Goal: Task Accomplishment & Management: Manage account settings

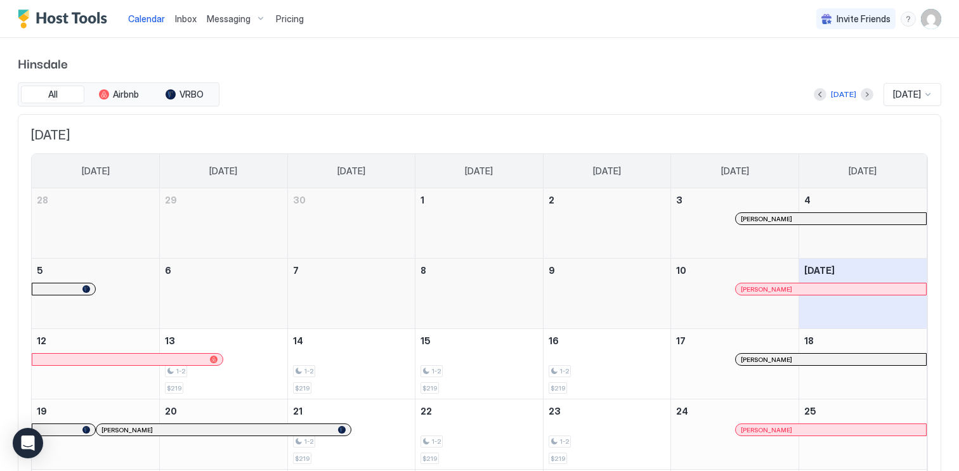
click at [931, 25] on img "User profile" at bounding box center [931, 19] width 20 height 20
click at [902, 67] on div "Settings" at bounding box center [859, 71] width 161 height 22
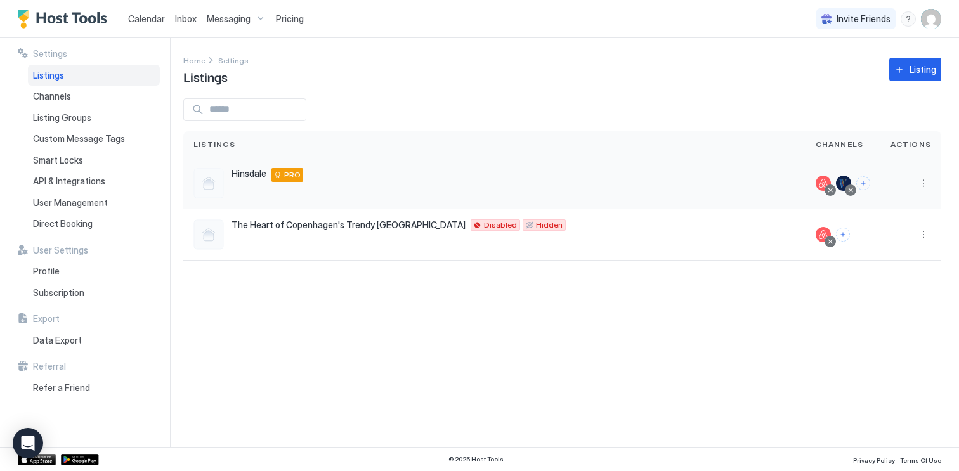
click at [438, 177] on div "Hinsdale [STREET_ADDRESS][PERSON_NAME] PRO" at bounding box center [494, 183] width 602 height 30
click at [114, 185] on div "API & Integrations" at bounding box center [94, 182] width 132 height 22
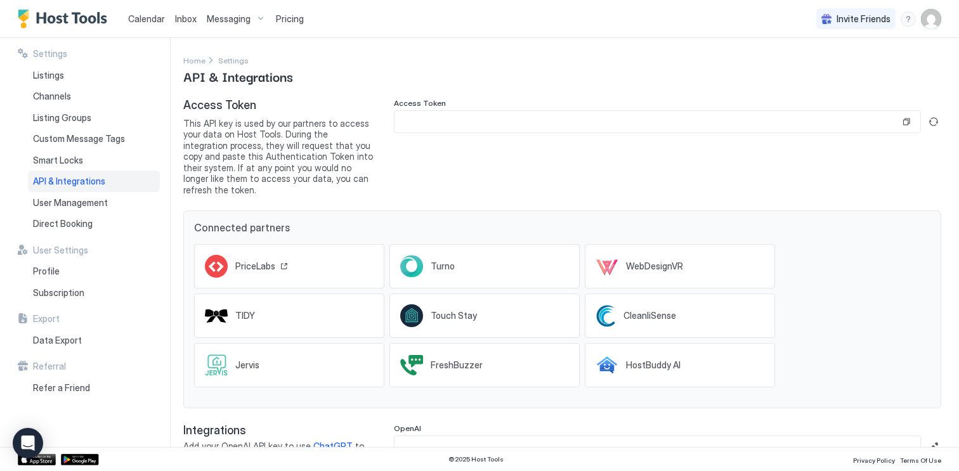
click at [328, 262] on div "PriceLabs" at bounding box center [289, 266] width 190 height 44
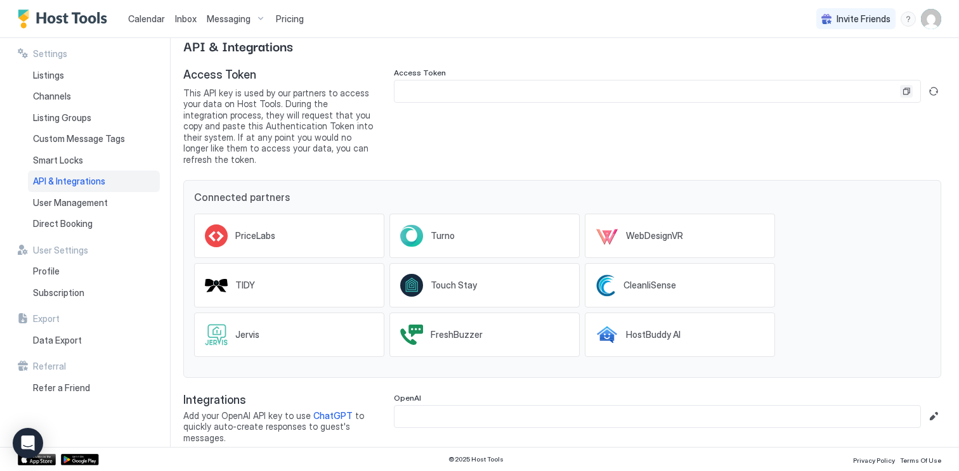
click at [909, 90] on button "Copy" at bounding box center [906, 91] width 13 height 13
click at [936, 94] on button "Generate new token" at bounding box center [933, 91] width 15 height 15
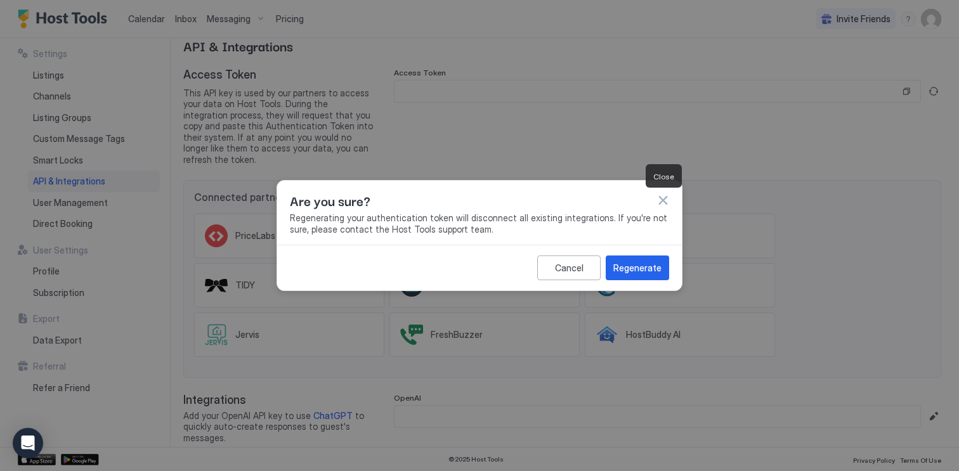
click at [666, 200] on button "button" at bounding box center [662, 200] width 13 height 13
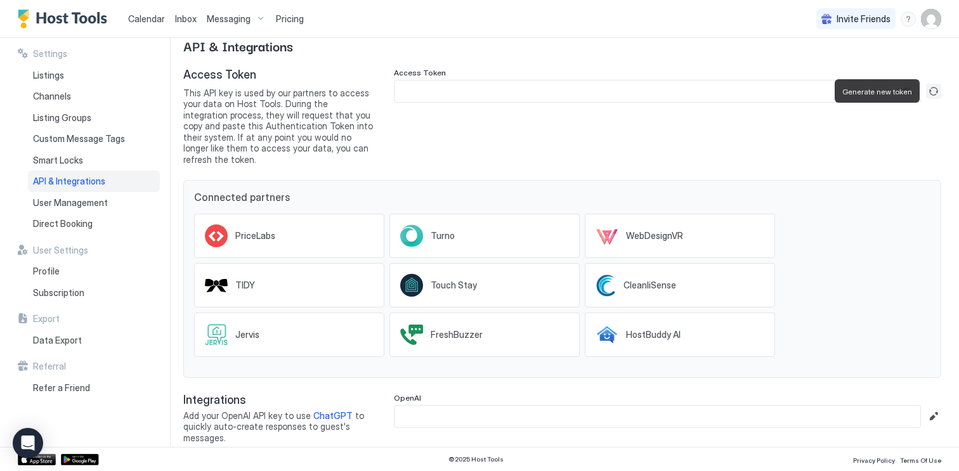
click at [938, 86] on button "Generate new token" at bounding box center [933, 91] width 15 height 15
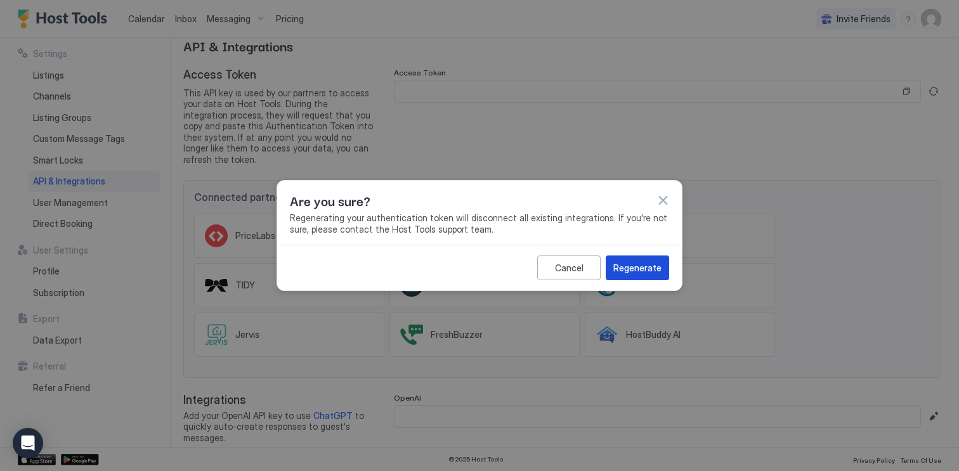
click at [652, 271] on div "Regenerate" at bounding box center [637, 267] width 48 height 13
type input "**********"
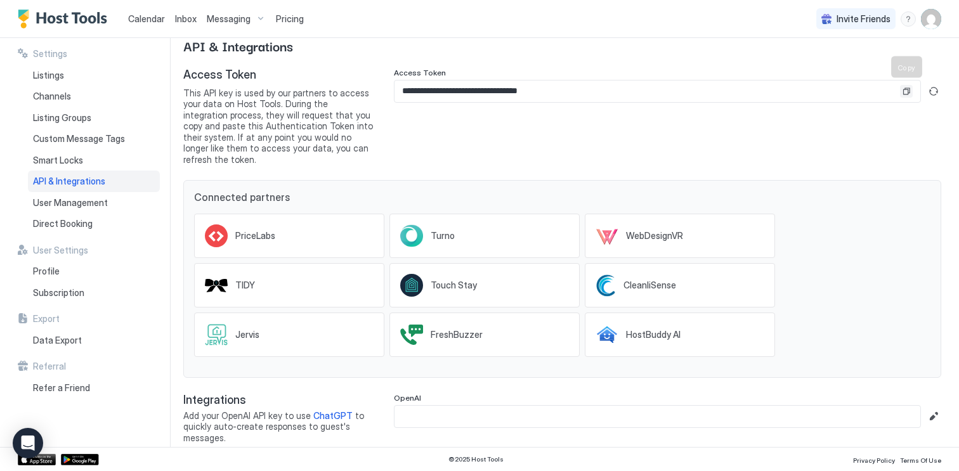
click at [905, 88] on button "Copy" at bounding box center [906, 91] width 13 height 13
click at [87, 77] on div "Listings" at bounding box center [94, 76] width 132 height 22
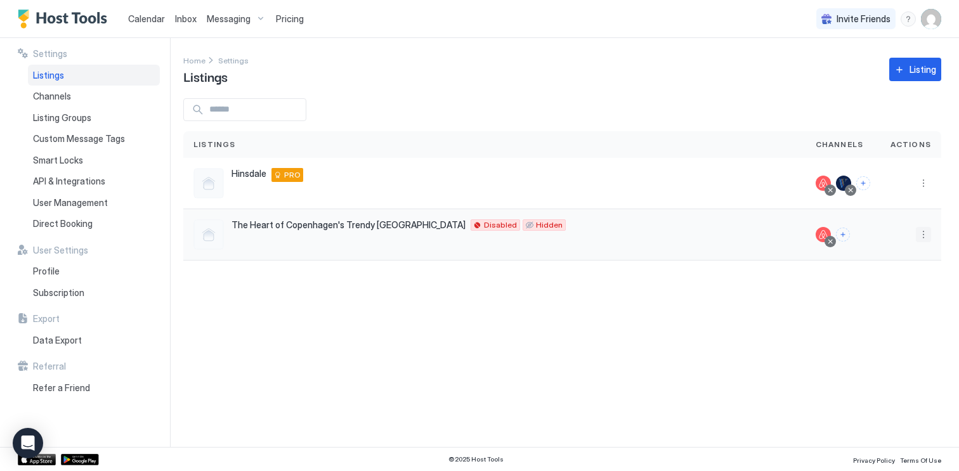
click at [919, 233] on button "More options" at bounding box center [922, 234] width 15 height 15
click at [900, 358] on div "Delete" at bounding box center [890, 354] width 87 height 20
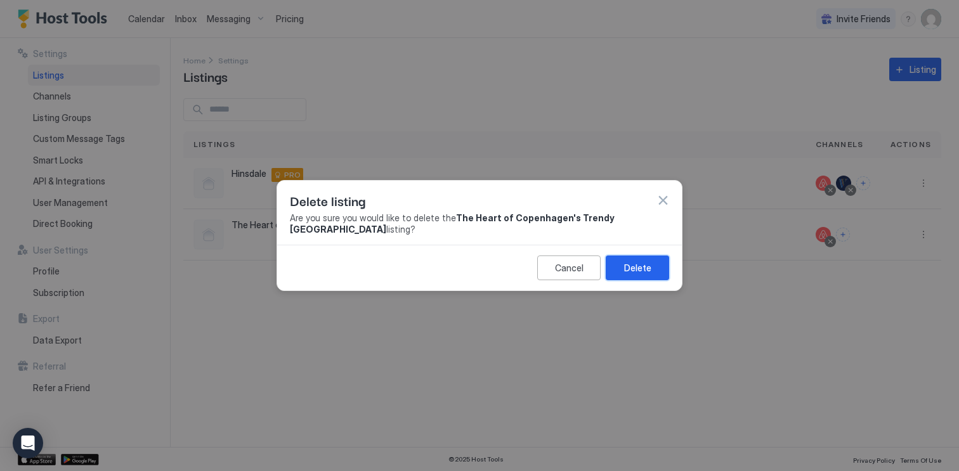
click at [649, 273] on div "Delete" at bounding box center [637, 267] width 27 height 13
